Goal: Task Accomplishment & Management: Manage account settings

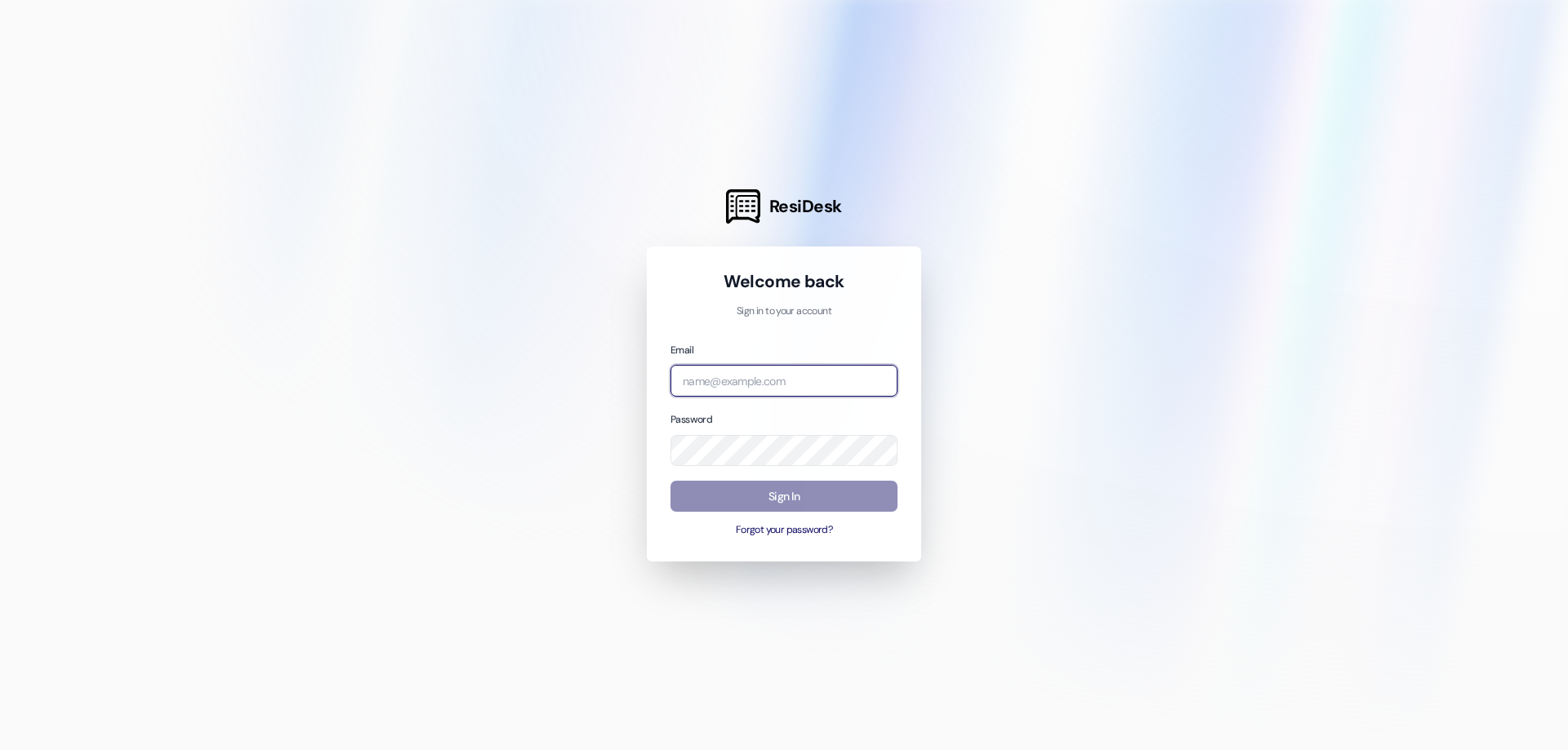
type input "[PERSON_NAME][EMAIL_ADDRESS][PERSON_NAME][DOMAIN_NAME]"
click at [839, 492] on button "Sign In" at bounding box center [784, 496] width 227 height 32
